Goal: Task Accomplishment & Management: Manage account settings

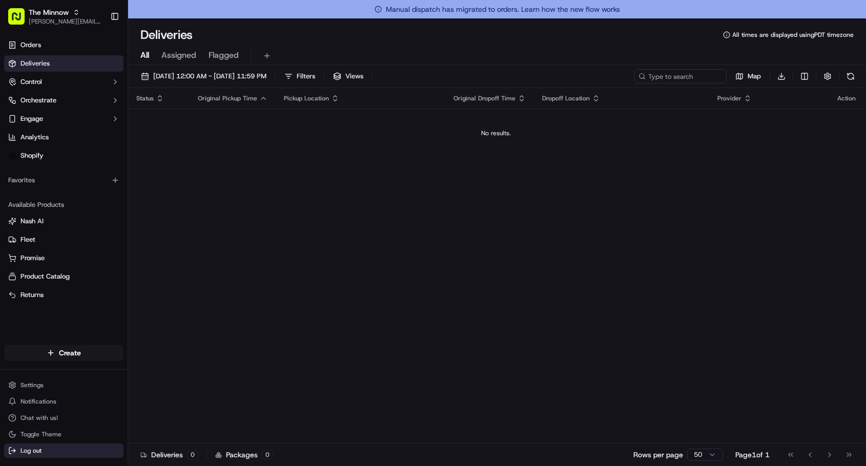
click at [31, 449] on span "Log out" at bounding box center [30, 451] width 21 height 8
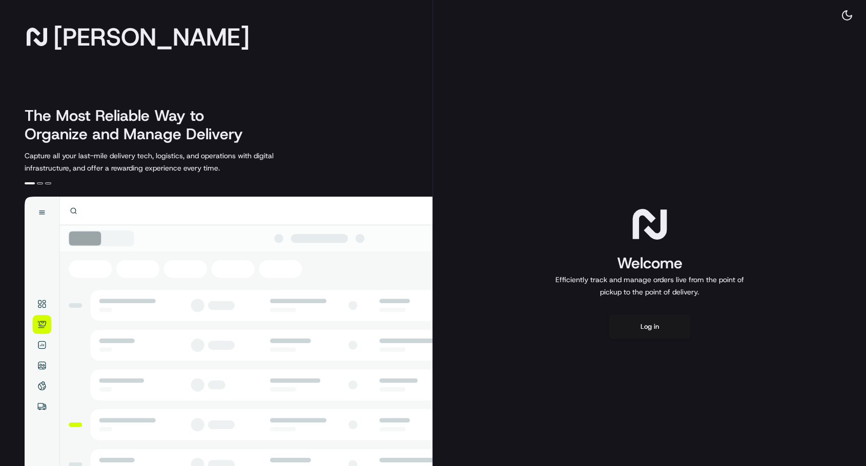
drag, startPoint x: 583, startPoint y: 359, endPoint x: 588, endPoint y: 359, distance: 5.1
click at [584, 359] on div "Welcome Efficiently track and manage orders live from the point of pickup to th…" at bounding box center [649, 271] width 433 height 543
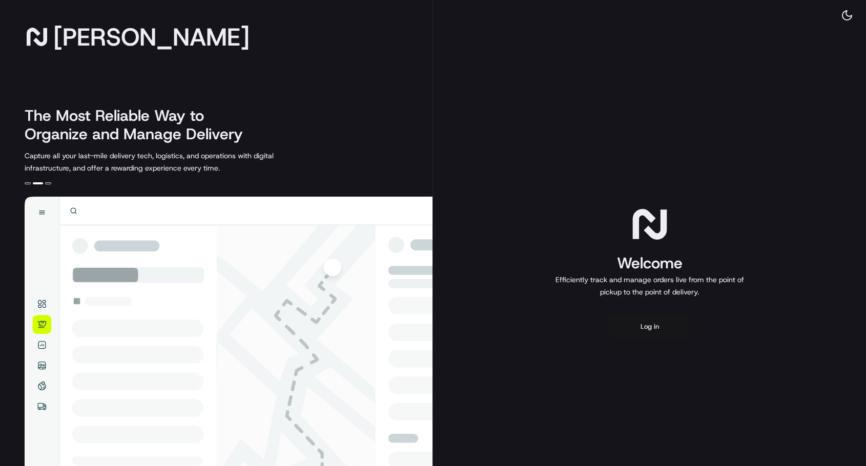
click at [660, 330] on button "Log in" at bounding box center [650, 327] width 82 height 25
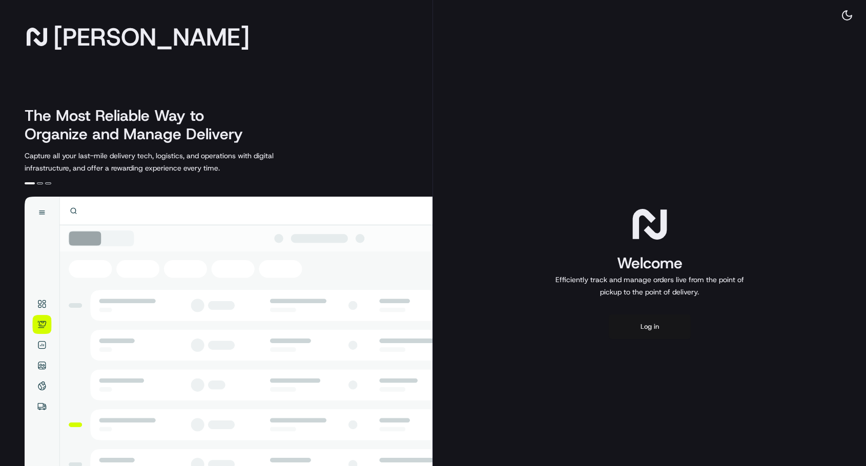
click at [645, 325] on button "Log in" at bounding box center [650, 327] width 82 height 25
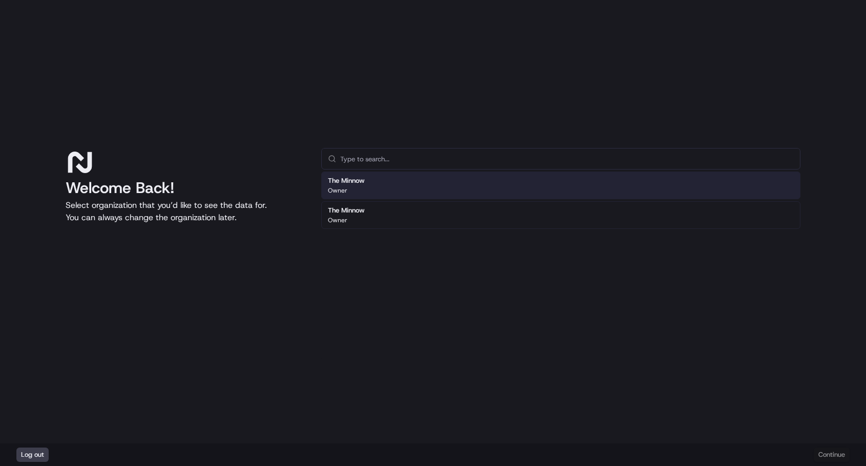
drag, startPoint x: 353, startPoint y: 155, endPoint x: 359, endPoint y: 155, distance: 5.7
click at [355, 155] on input "text" at bounding box center [566, 159] width 453 height 20
paste input "org_JnEmAd"
type input "org_JnEmAd"
click at [369, 77] on div "Welcome Back! Select organization that you’d like to see the data for. You can …" at bounding box center [433, 222] width 866 height 444
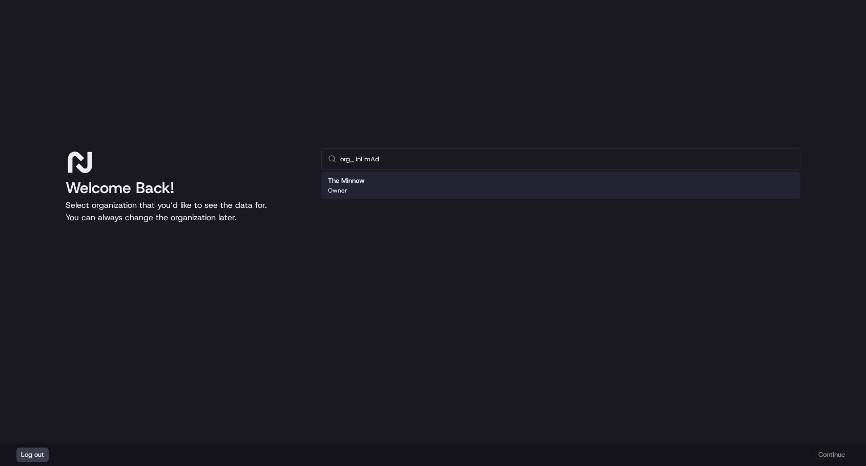
click at [369, 188] on div "The Minnow Owner" at bounding box center [560, 186] width 479 height 28
click at [837, 457] on button "Continue" at bounding box center [832, 455] width 36 height 14
